Goal: Transaction & Acquisition: Book appointment/travel/reservation

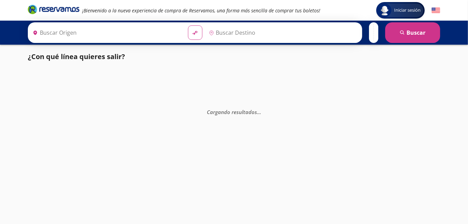
type input "[GEOGRAPHIC_DATA], [GEOGRAPHIC_DATA]"
type input "Culiacán, [GEOGRAPHIC_DATA]"
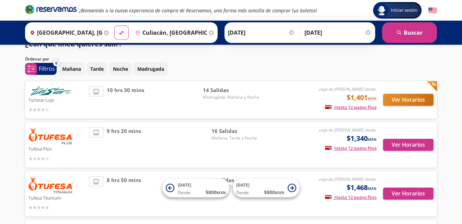
scroll to position [91, 0]
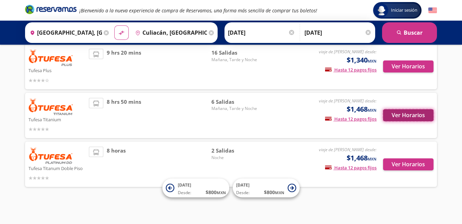
click at [418, 113] on button "Ver Horarios" at bounding box center [408, 115] width 50 height 12
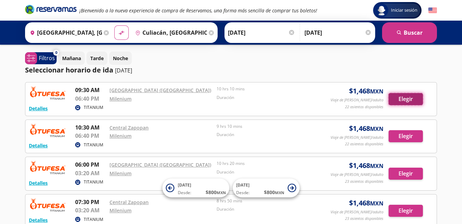
click at [414, 98] on button "Elegir" at bounding box center [406, 99] width 34 height 12
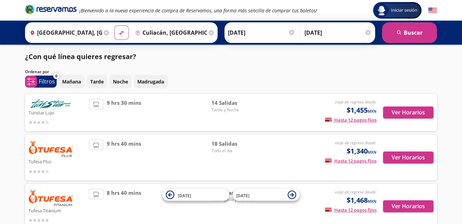
click at [72, 34] on input "[GEOGRAPHIC_DATA], [GEOGRAPHIC_DATA]" at bounding box center [64, 32] width 75 height 17
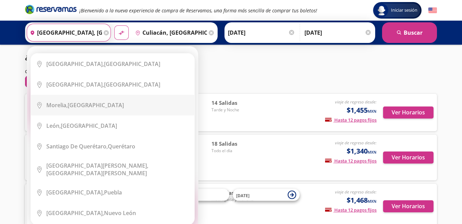
click at [167, 70] on ul "City Icon Ciudad de México, Distrito Federal City Icon Guadalajara, Jalisco Cit…" at bounding box center [113, 139] width 164 height 172
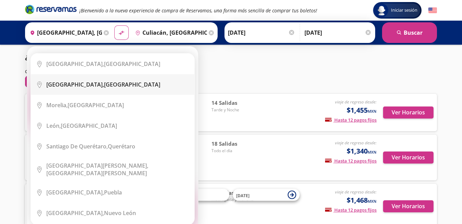
click at [157, 85] on div "Guadalajara, Jalisco" at bounding box center [117, 85] width 143 height 8
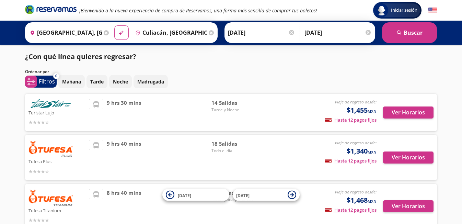
click at [245, 78] on div "Mañana Tarde Noche Madrugada" at bounding box center [247, 81] width 379 height 13
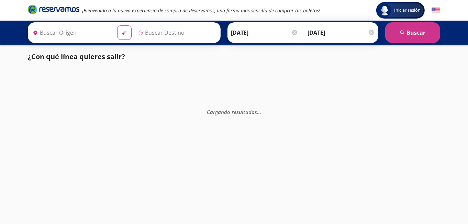
type input "[GEOGRAPHIC_DATA], [GEOGRAPHIC_DATA]"
type input "Culiacán, [GEOGRAPHIC_DATA]"
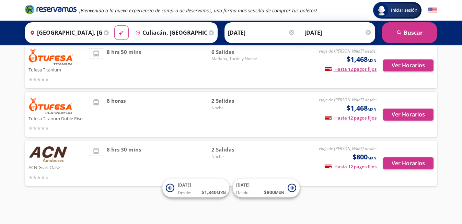
scroll to position [140, 0]
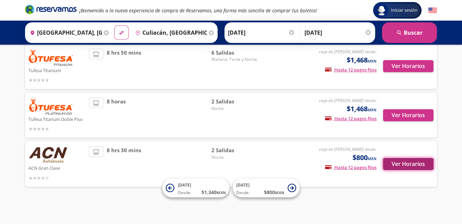
click at [400, 163] on button "Ver Horarios" at bounding box center [408, 164] width 50 height 12
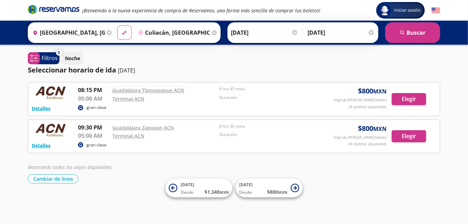
drag, startPoint x: 114, startPoint y: 89, endPoint x: 159, endPoint y: 152, distance: 77.8
drag, startPoint x: 159, startPoint y: 152, endPoint x: 159, endPoint y: 144, distance: 8.2
click at [159, 144] on div "Detalles gran clase 09:30 PM Guadalajara Zapopan ACN 05:00 AM Terminal ACN 8 hr…" at bounding box center [234, 136] width 412 height 34
click at [159, 144] on div "gran clase" at bounding box center [200, 145] width 245 height 8
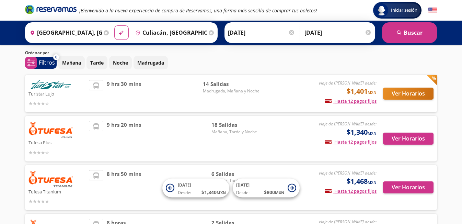
scroll to position [140, 0]
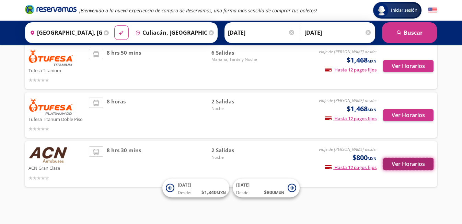
click at [402, 161] on button "Ver Horarios" at bounding box center [408, 164] width 50 height 12
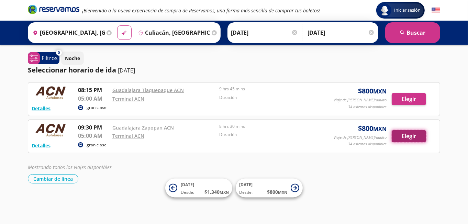
click at [406, 137] on button "Elegir" at bounding box center [408, 136] width 34 height 12
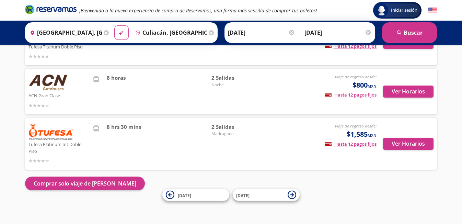
scroll to position [211, 0]
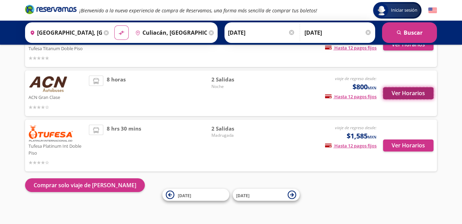
click at [402, 93] on button "Ver Horarios" at bounding box center [408, 93] width 50 height 12
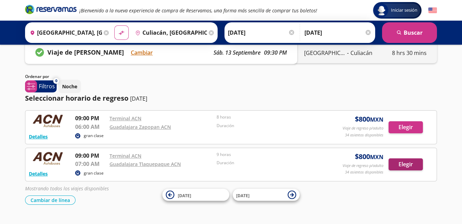
scroll to position [13, 0]
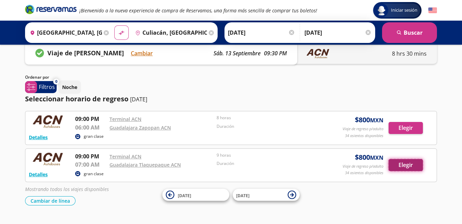
click at [401, 168] on button "Elegir" at bounding box center [406, 165] width 34 height 12
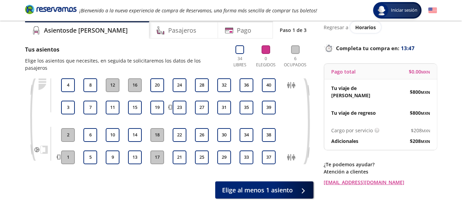
scroll to position [25, 0]
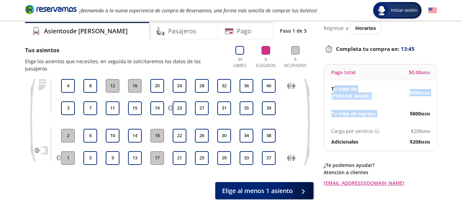
drag, startPoint x: 334, startPoint y: 85, endPoint x: 399, endPoint y: 108, distance: 68.9
click at [399, 108] on div "Tu viaje de ida $ 800 MXN Tu viaje de regreso $ 800 MXN" at bounding box center [380, 101] width 113 height 42
click at [399, 110] on div "$ 800 MXN" at bounding box center [405, 113] width 49 height 7
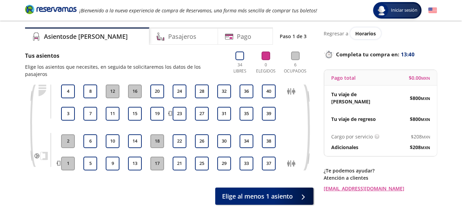
scroll to position [17, 0]
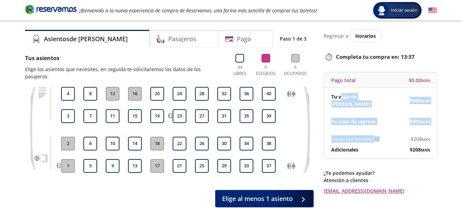
drag, startPoint x: 340, startPoint y: 97, endPoint x: 403, endPoint y: 135, distance: 73.2
click at [403, 135] on div "Pago total $ 0.00 MXN Tu viaje de ida $ 800 MXN Tu viaje de regreso $ 800 MXN C…" at bounding box center [380, 115] width 113 height 87
click at [403, 135] on div "Cargo por servicio Esto nos permite seguir trabajando para ofrecerte la mayor c…" at bounding box center [380, 144] width 113 height 28
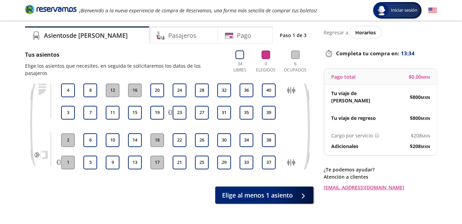
scroll to position [0, 0]
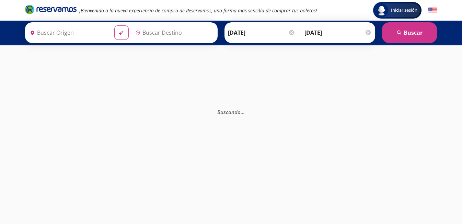
type input "[GEOGRAPHIC_DATA], [GEOGRAPHIC_DATA]"
type input "Culiacán, [GEOGRAPHIC_DATA]"
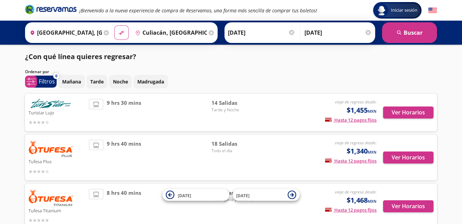
scroll to position [211, 0]
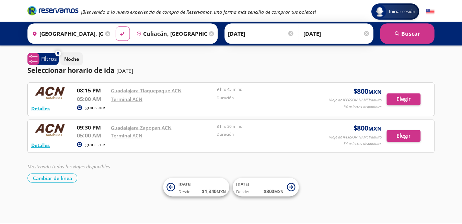
scroll to position [140, 0]
